Goal: Check status: Check status

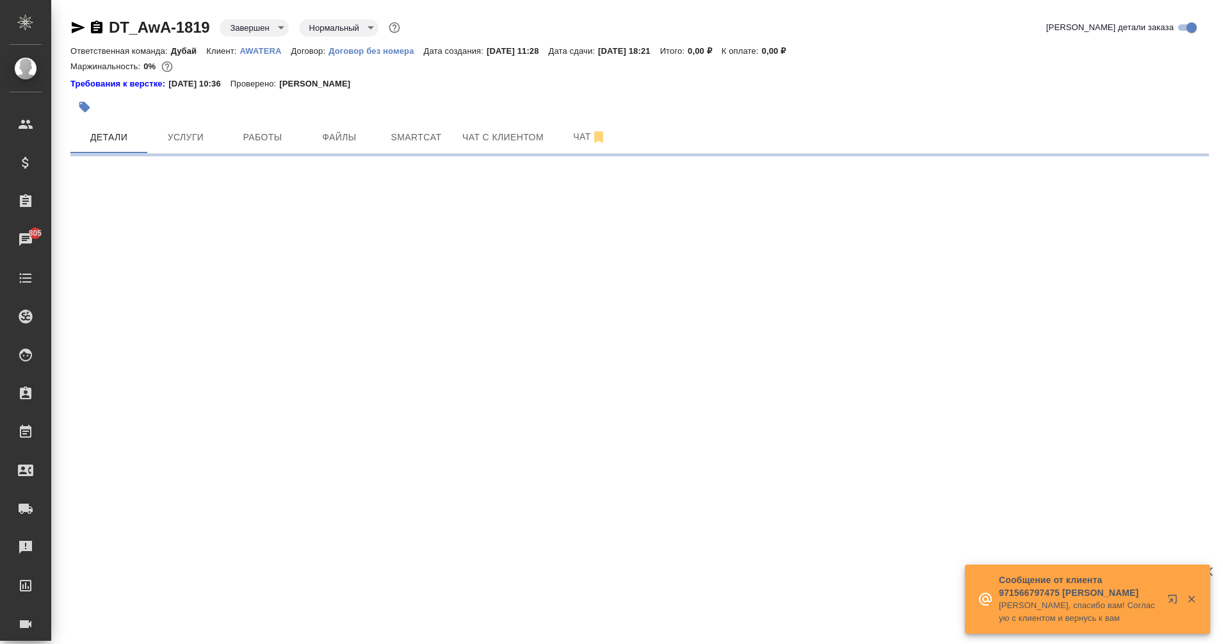
select select "RU"
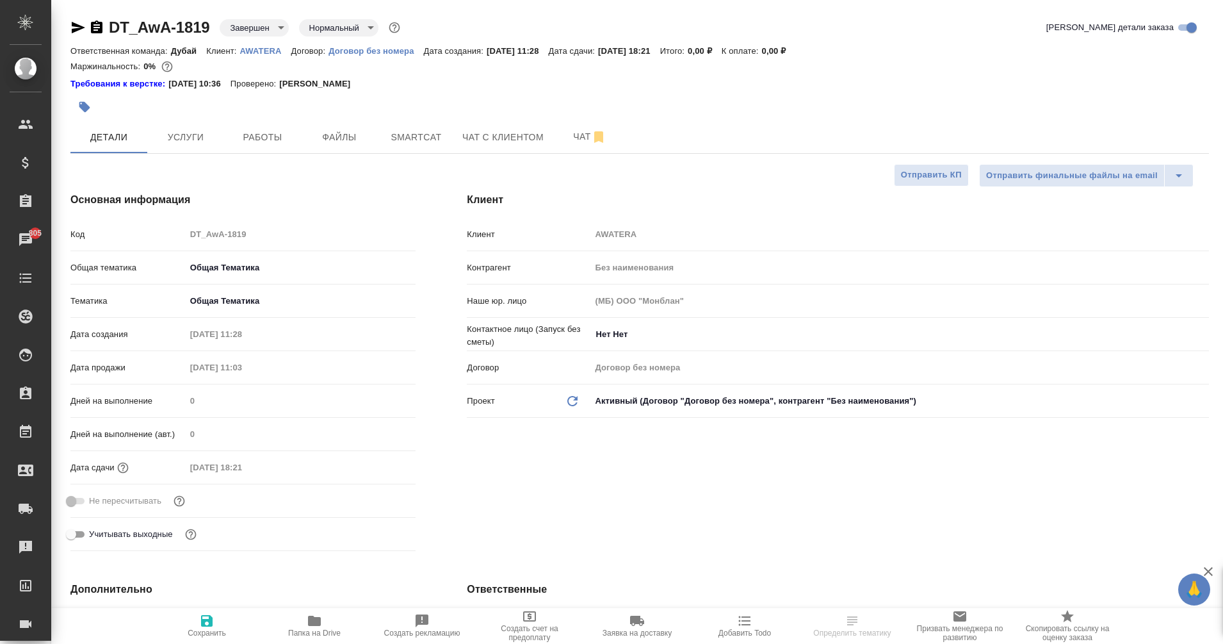
type textarea "x"
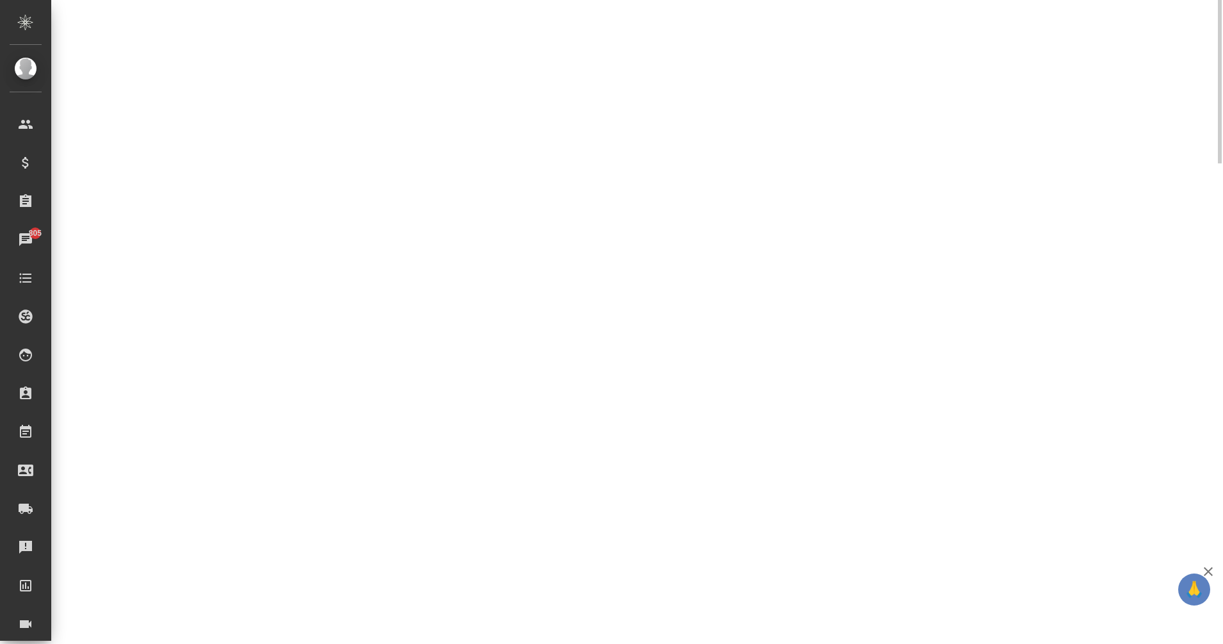
scroll to position [110, 0]
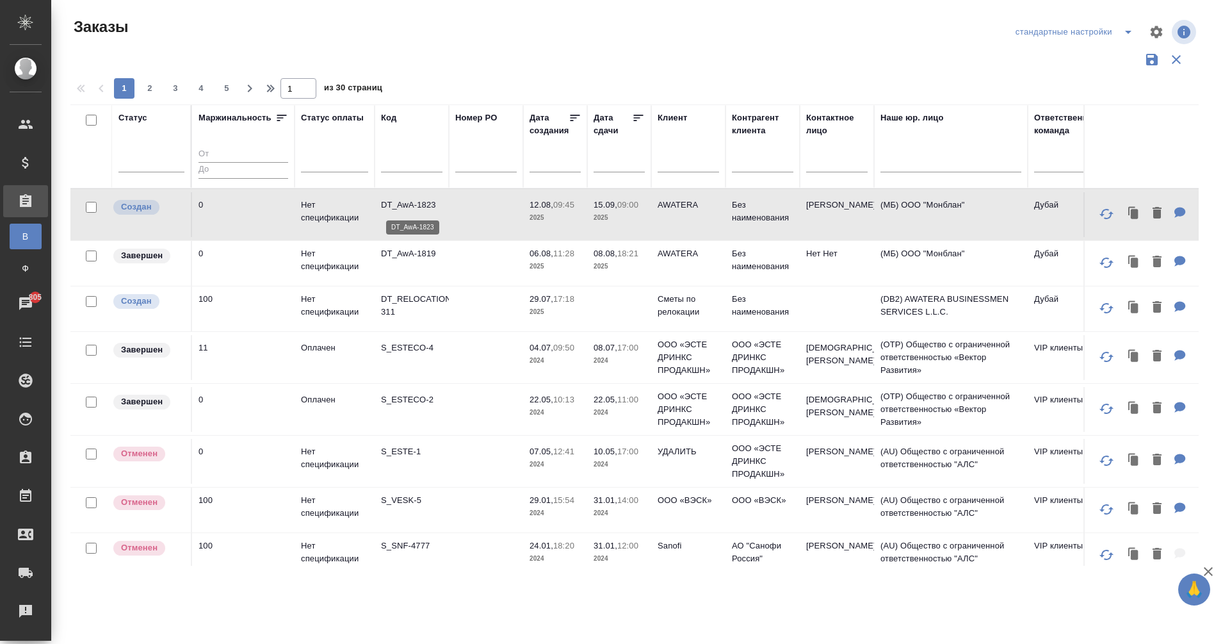
click at [408, 199] on p "DT_AwA-1823" at bounding box center [411, 205] width 61 height 13
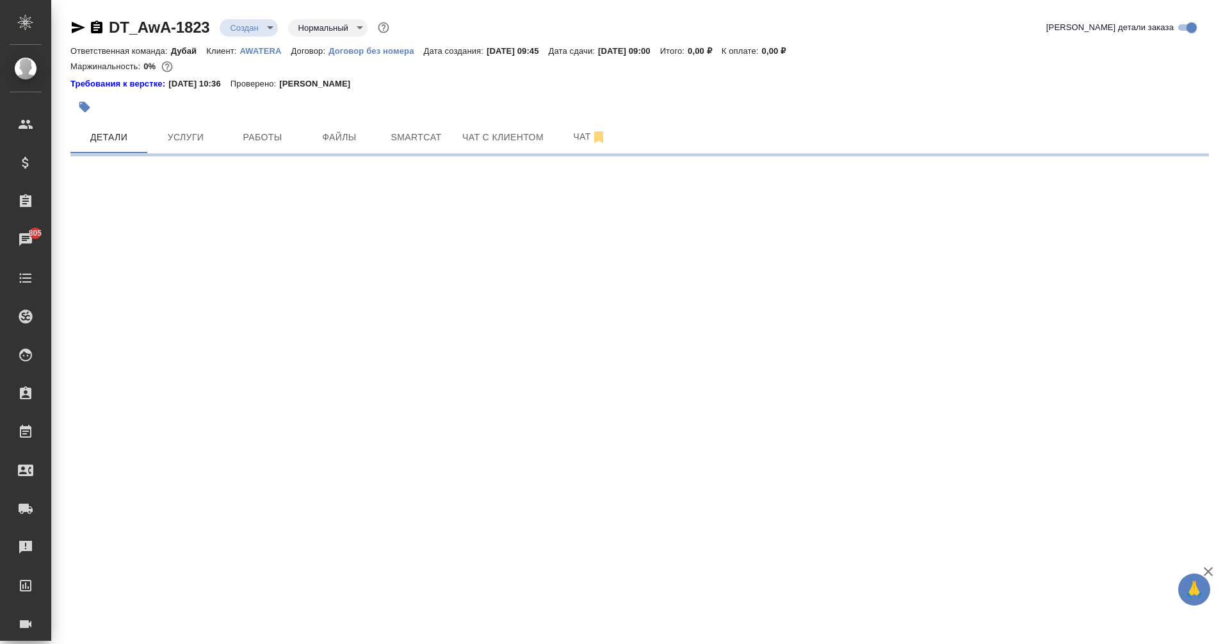
select select "RU"
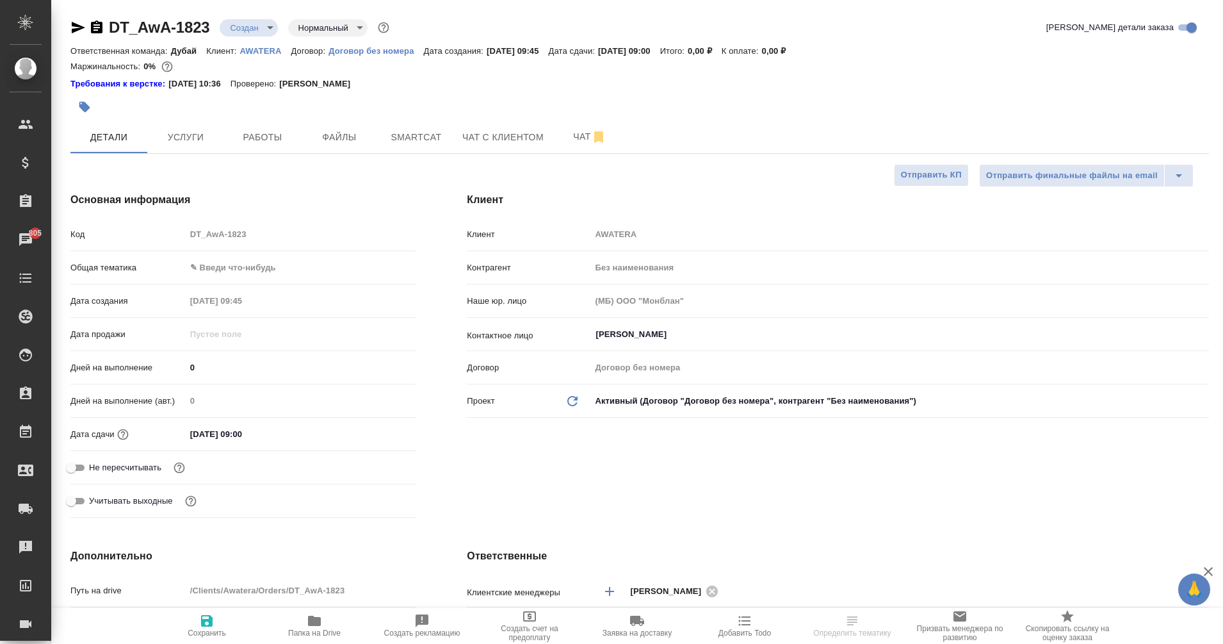
type textarea "x"
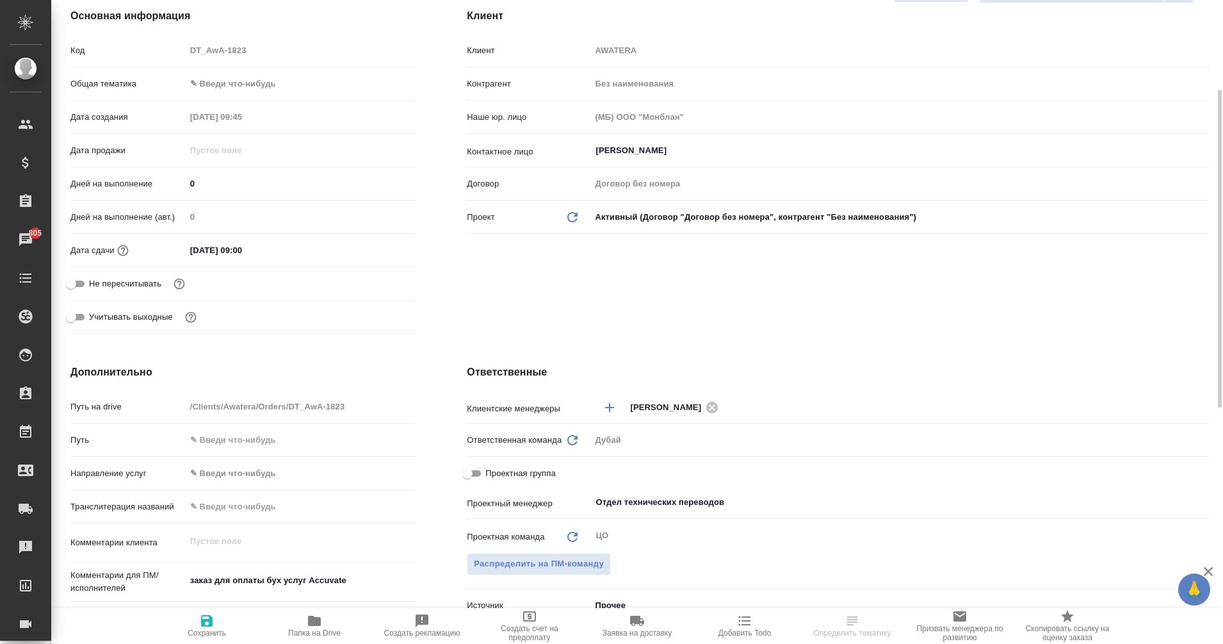
scroll to position [184, 0]
